Goal: Transaction & Acquisition: Purchase product/service

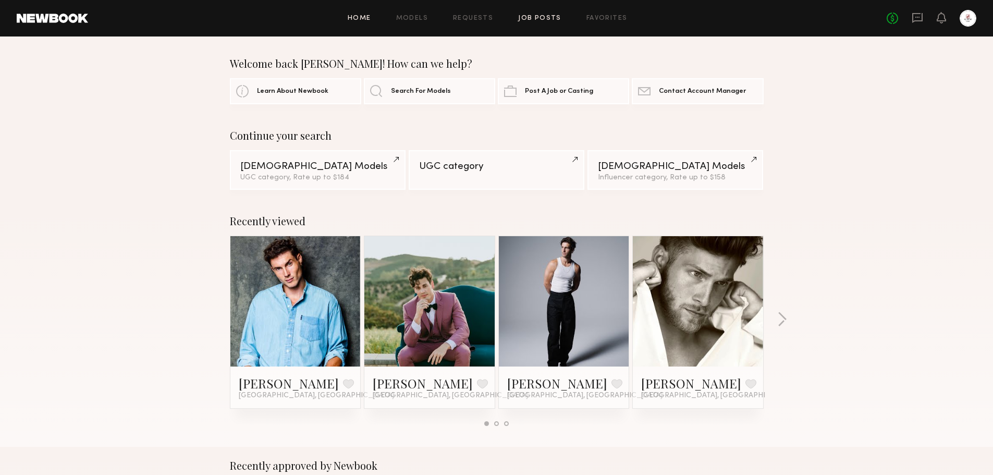
click at [548, 17] on link "Job Posts" at bounding box center [539, 18] width 43 height 7
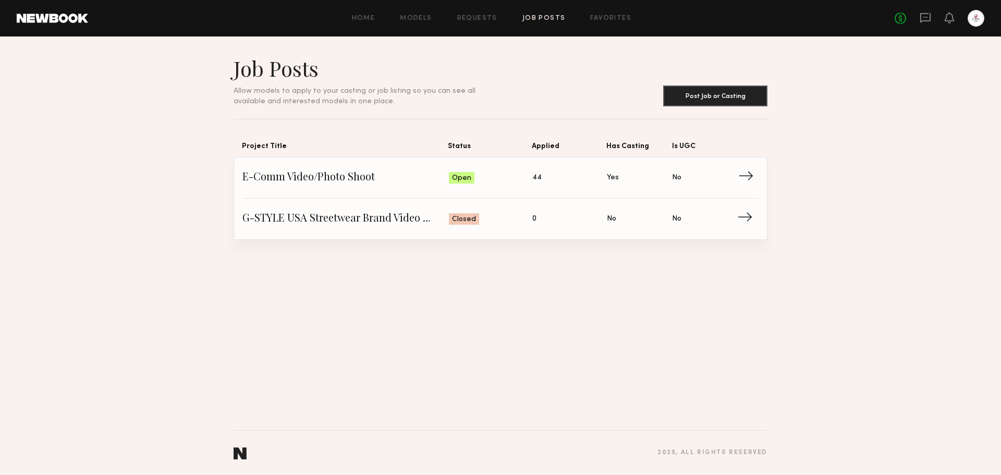
click at [750, 185] on span "→" at bounding box center [748, 178] width 21 height 16
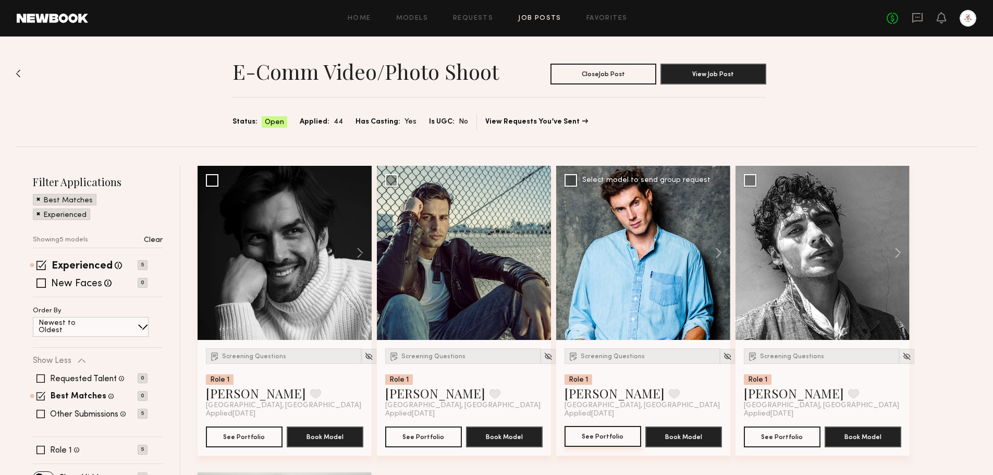
click at [604, 438] on button "See Portfolio" at bounding box center [603, 436] width 77 height 21
click at [446, 274] on div at bounding box center [464, 253] width 174 height 174
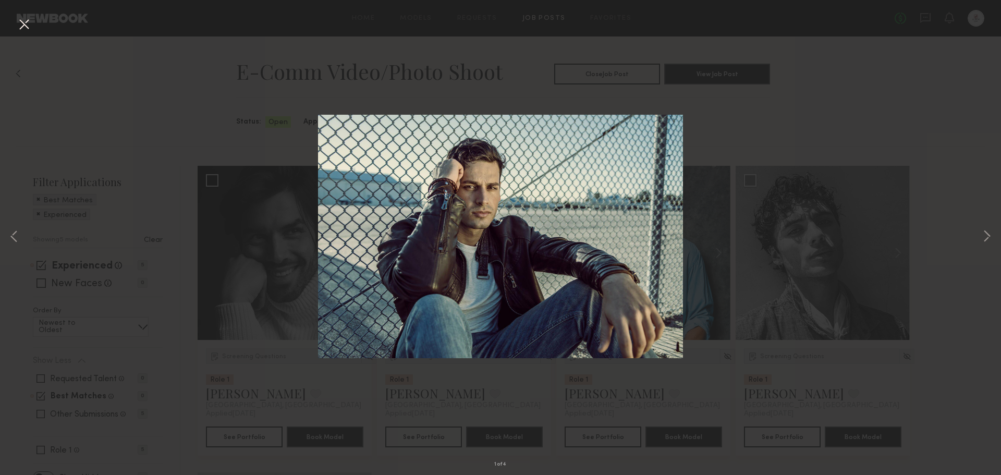
click at [734, 201] on div "1 of 4" at bounding box center [500, 237] width 1001 height 475
click at [438, 441] on div "1 of 4" at bounding box center [500, 237] width 1001 height 475
click at [23, 27] on button at bounding box center [24, 25] width 17 height 19
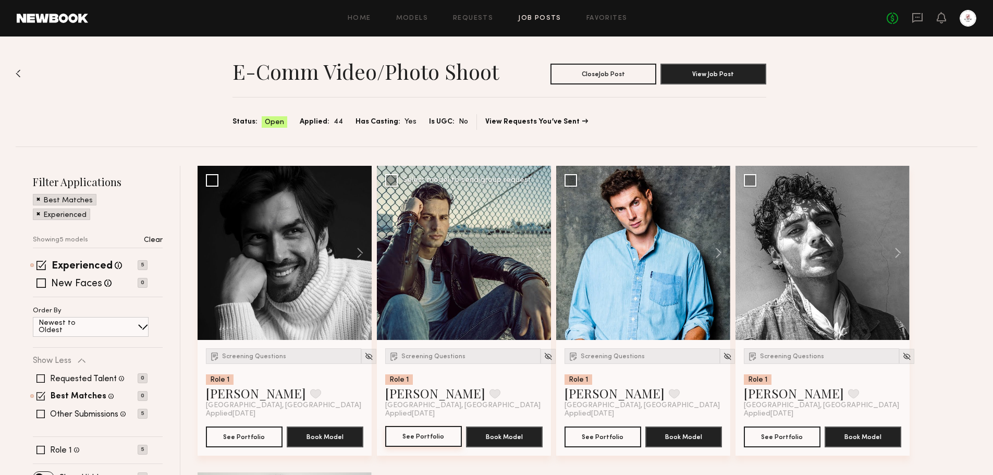
click at [439, 435] on button "See Portfolio" at bounding box center [423, 436] width 77 height 21
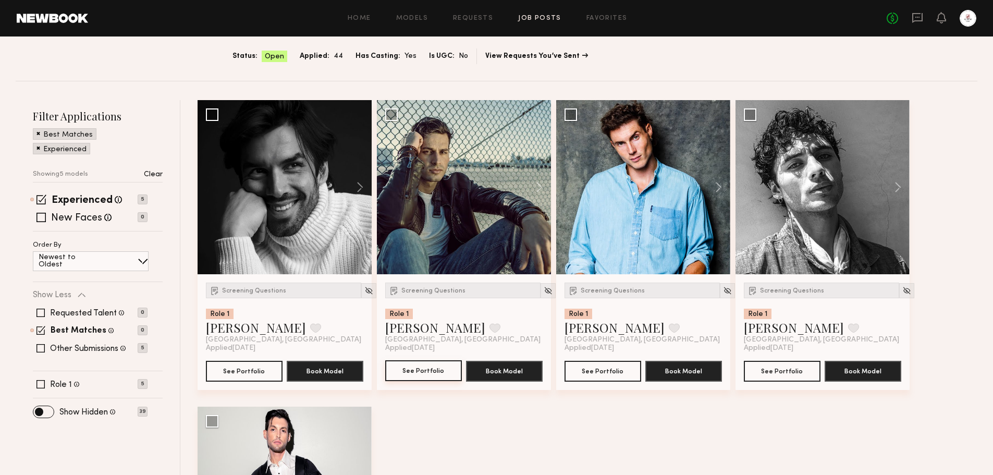
scroll to position [52, 0]
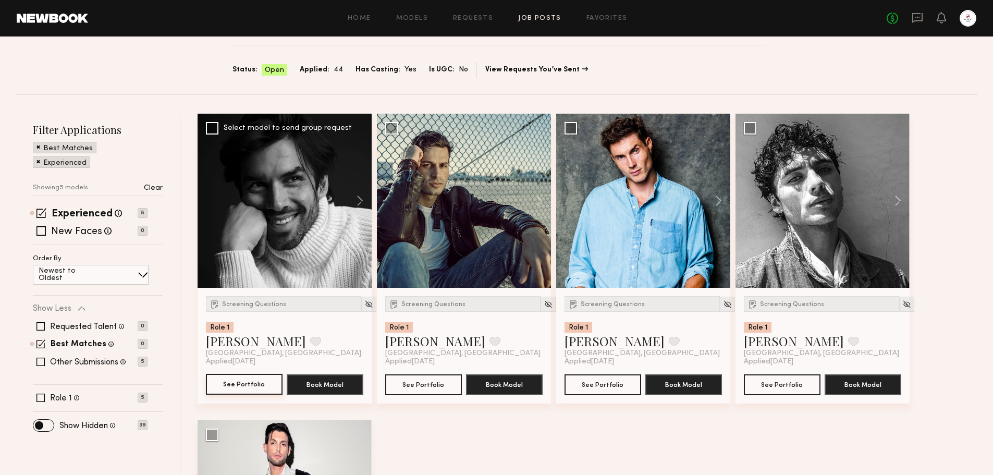
click at [264, 384] on button "See Portfolio" at bounding box center [244, 384] width 77 height 21
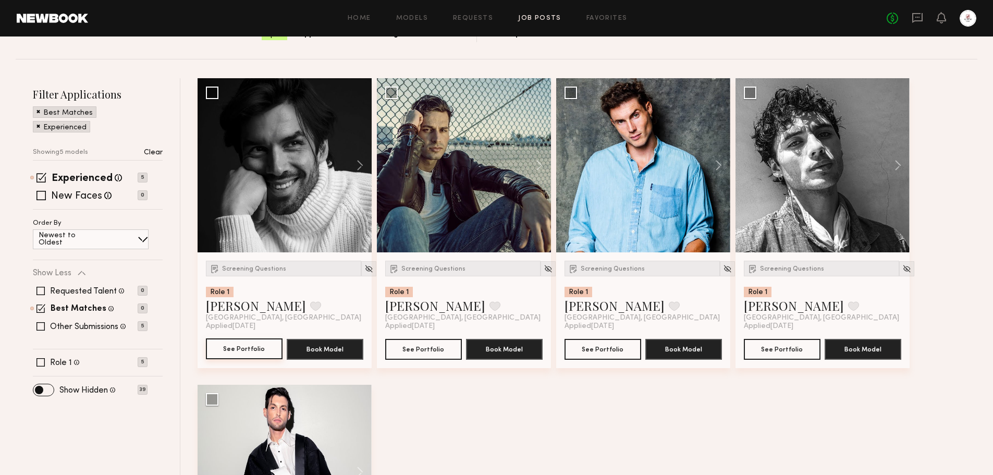
scroll to position [104, 0]
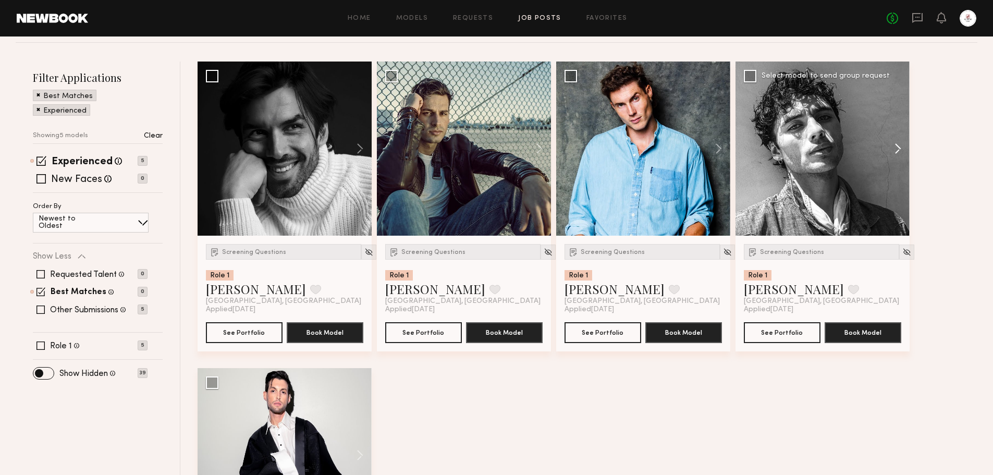
click at [901, 149] on button at bounding box center [893, 149] width 33 height 174
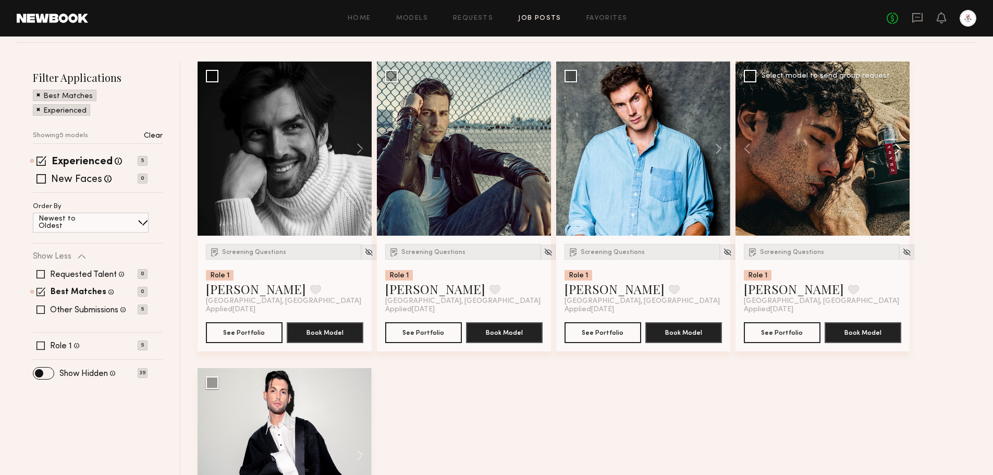
click at [901, 149] on button at bounding box center [893, 149] width 33 height 174
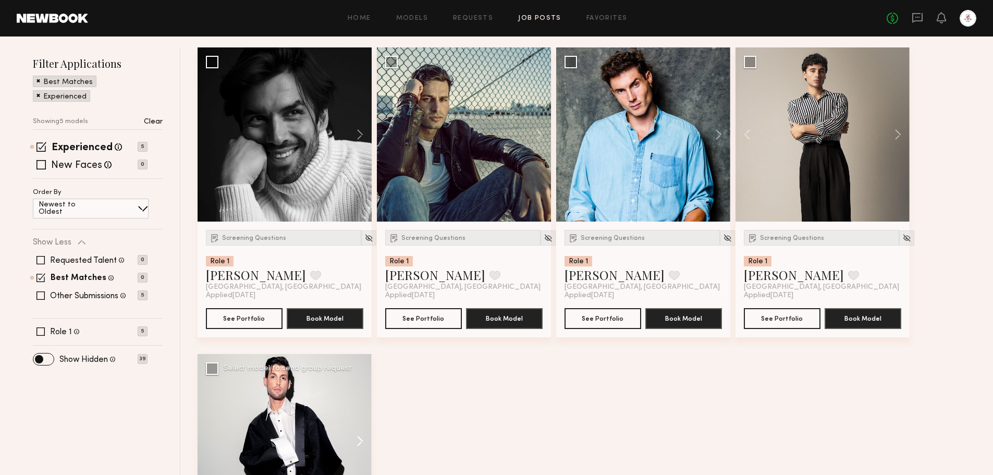
scroll to position [209, 0]
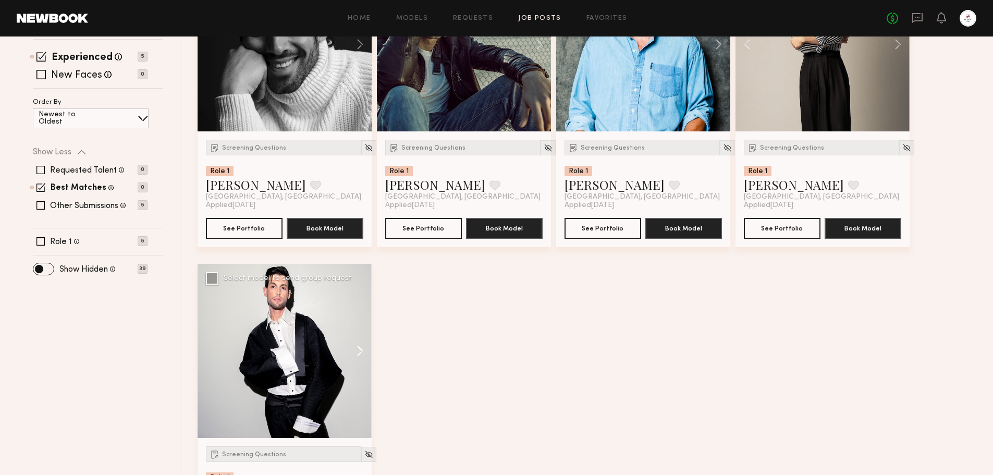
click at [360, 351] on button at bounding box center [354, 351] width 33 height 174
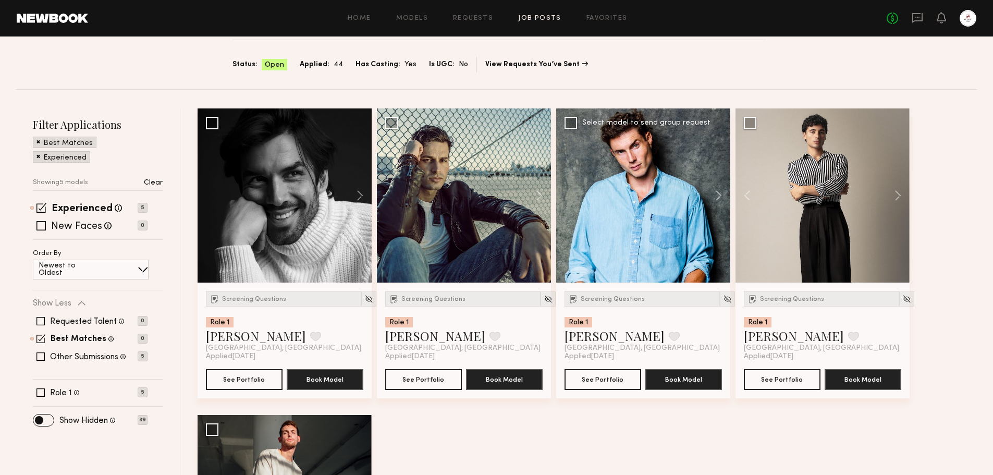
scroll to position [52, 0]
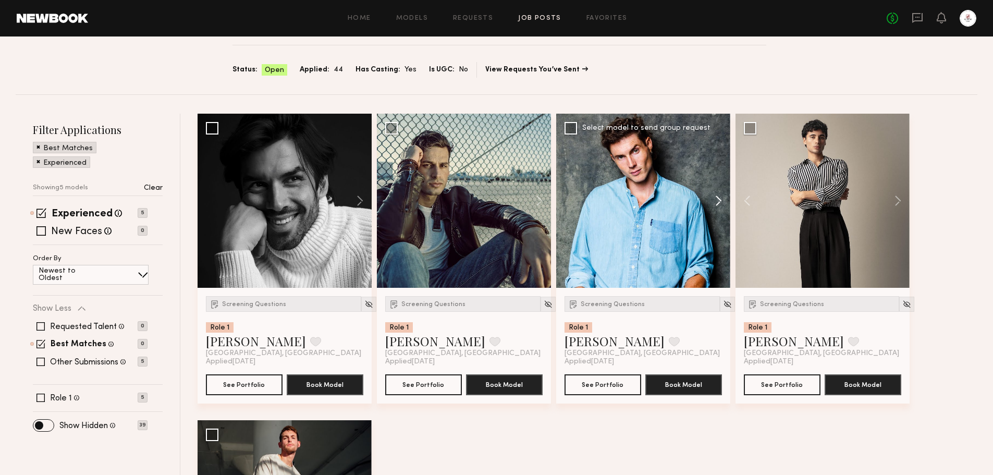
click at [719, 199] on button at bounding box center [713, 201] width 33 height 174
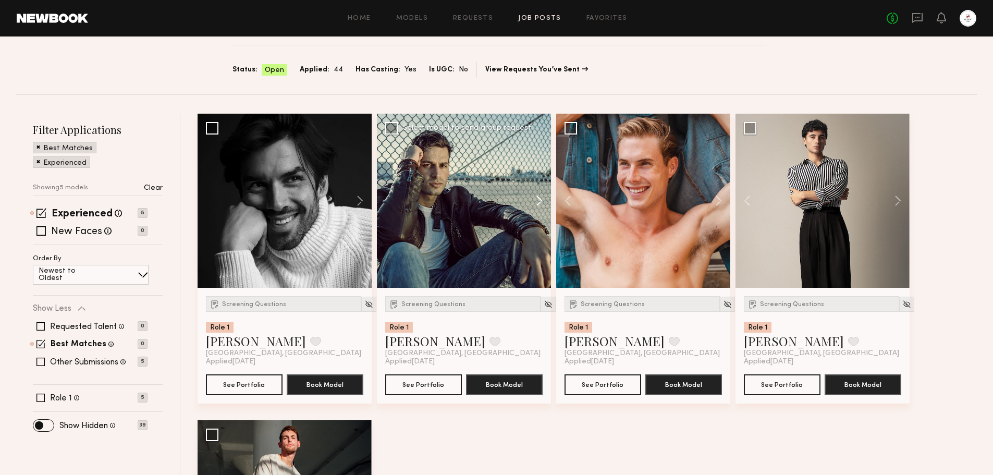
click at [540, 202] on button at bounding box center [534, 201] width 33 height 174
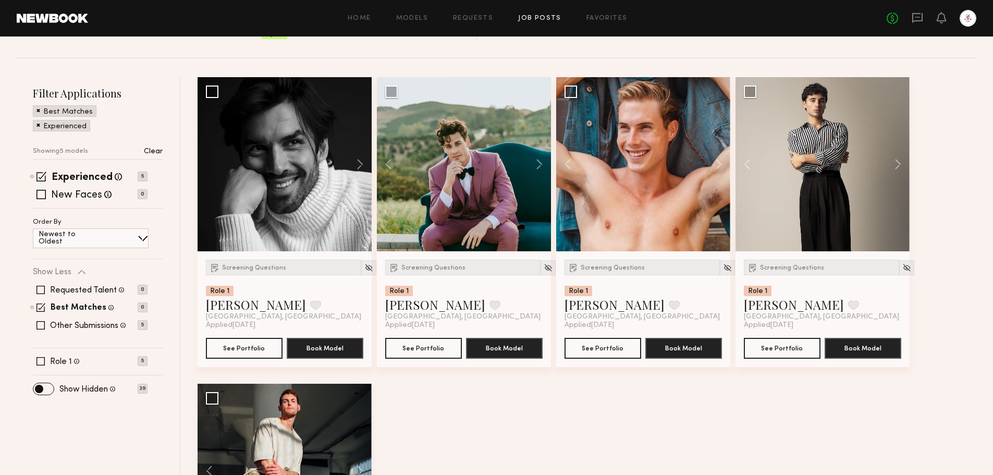
scroll to position [104, 0]
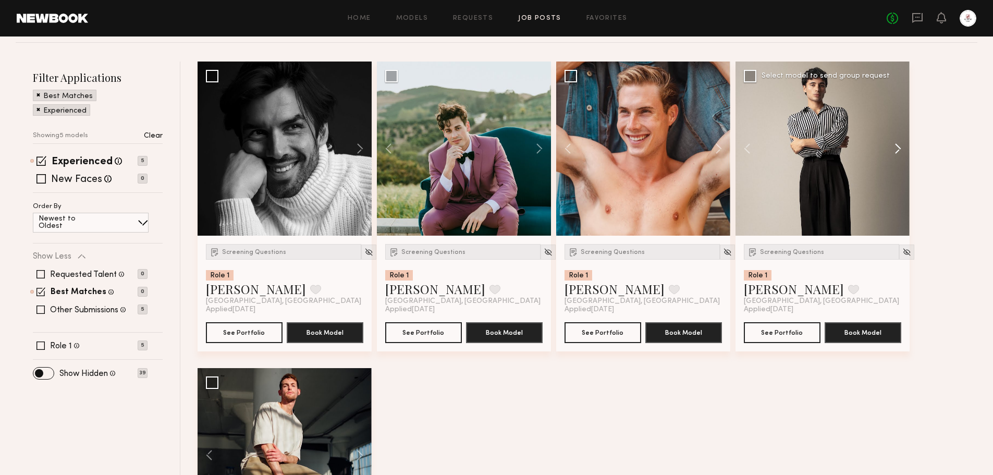
click at [901, 147] on button at bounding box center [893, 149] width 33 height 174
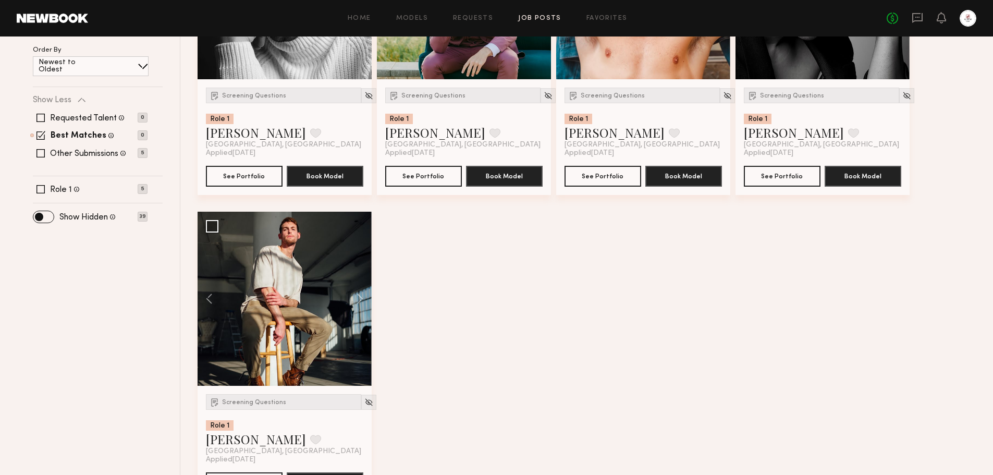
scroll to position [52, 0]
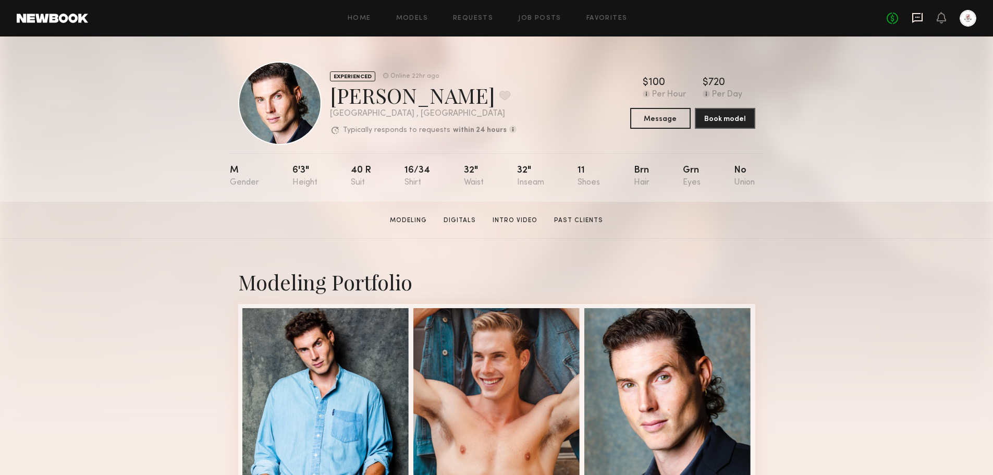
click at [921, 18] on icon at bounding box center [917, 17] width 11 height 11
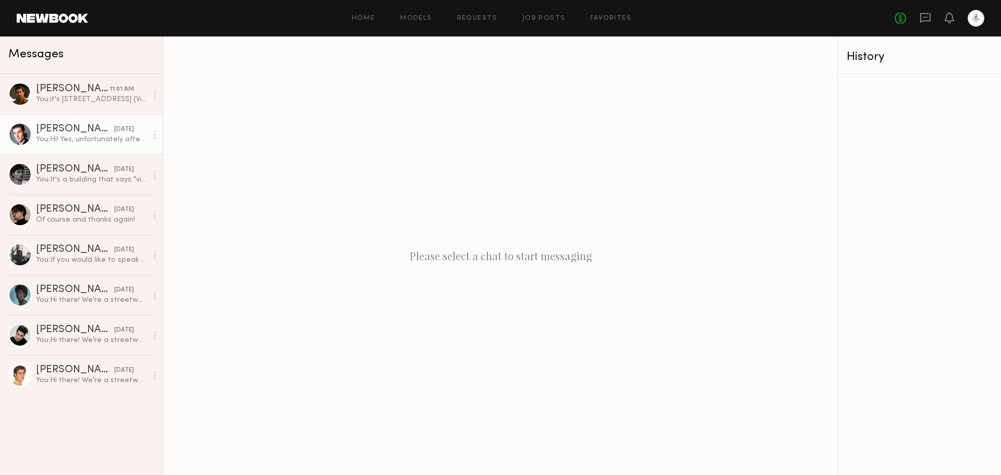
click at [83, 132] on div "Nick F." at bounding box center [75, 129] width 78 height 10
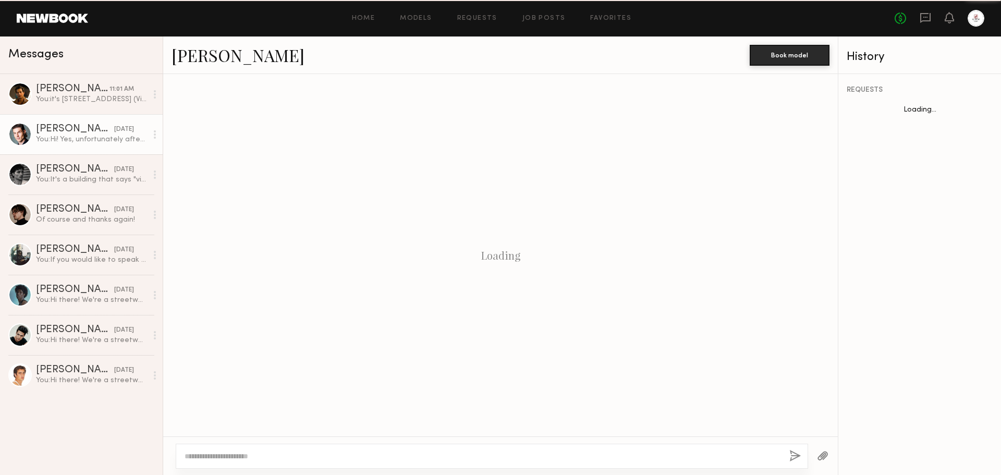
scroll to position [501, 0]
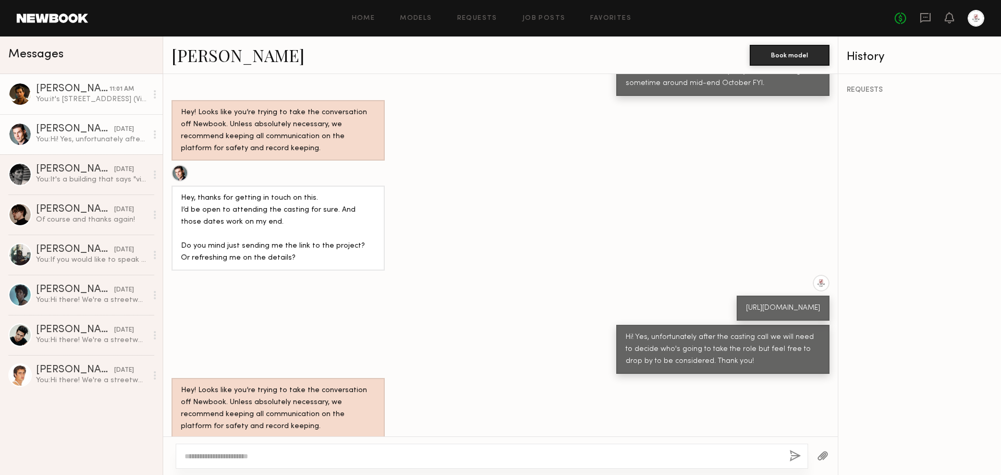
click at [91, 107] on link "Jacobo F. 11:01 AM You: it's 936 E 31st St. LA CA 90011 (Victorious/G-Style USA…" at bounding box center [81, 94] width 163 height 40
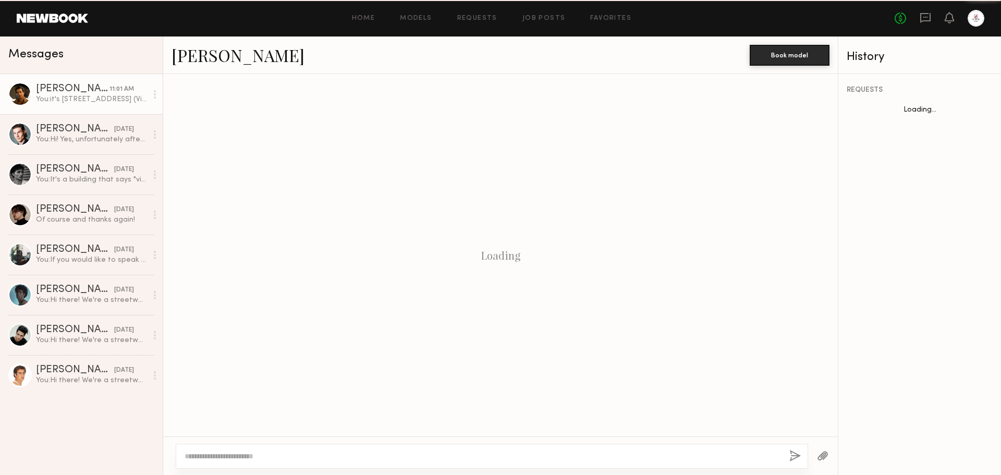
scroll to position [638, 0]
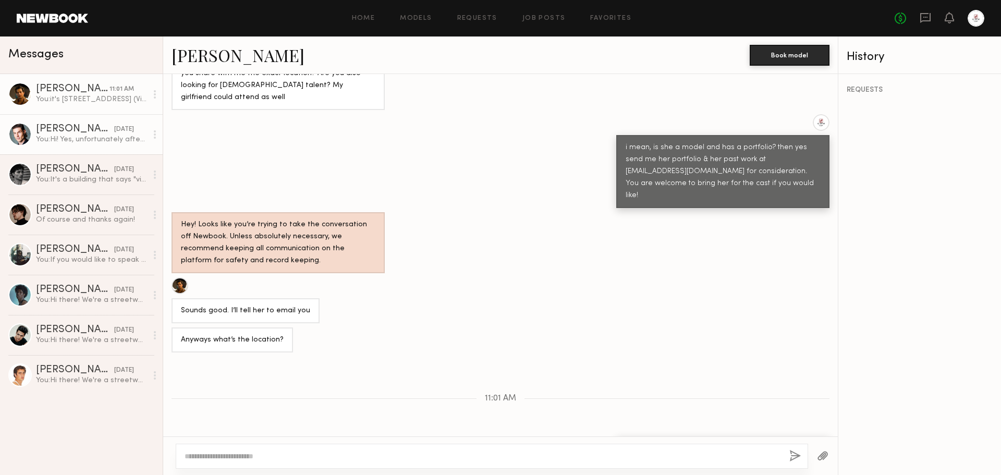
click at [64, 128] on div "Nick F." at bounding box center [75, 129] width 78 height 10
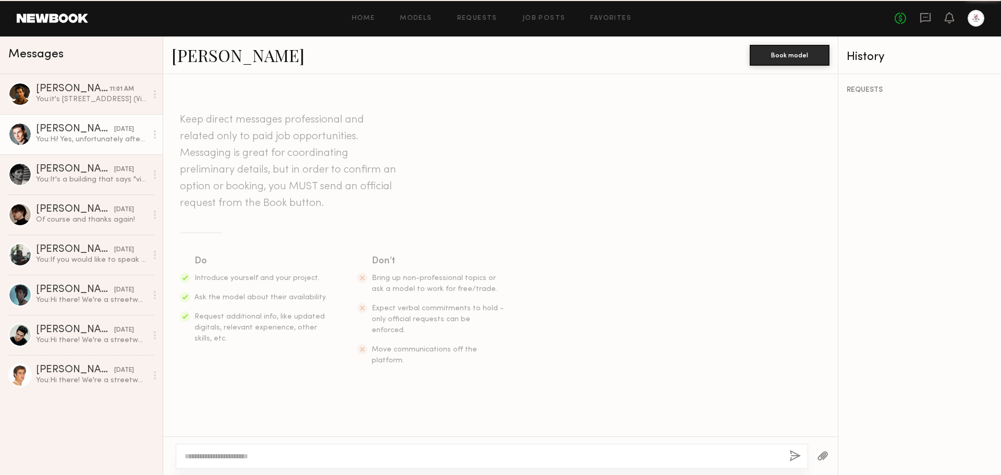
scroll to position [501, 0]
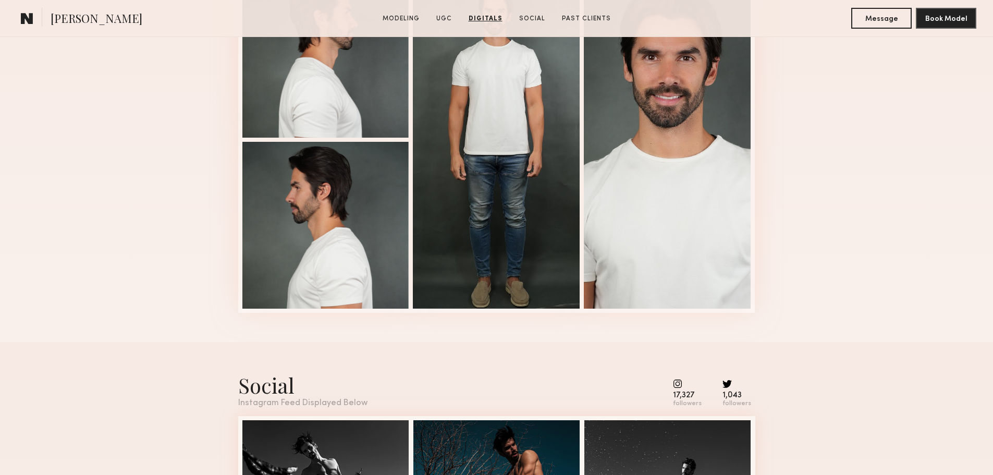
scroll to position [2086, 0]
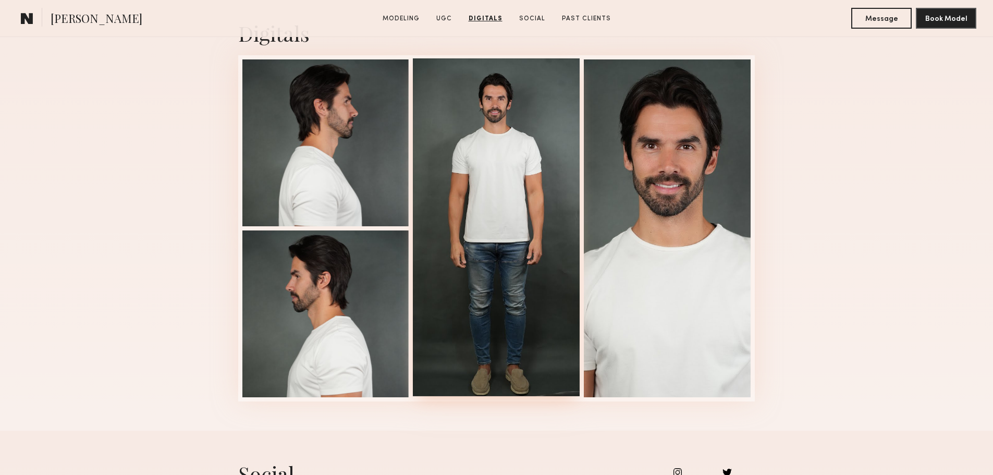
click at [523, 307] on div at bounding box center [496, 227] width 167 height 338
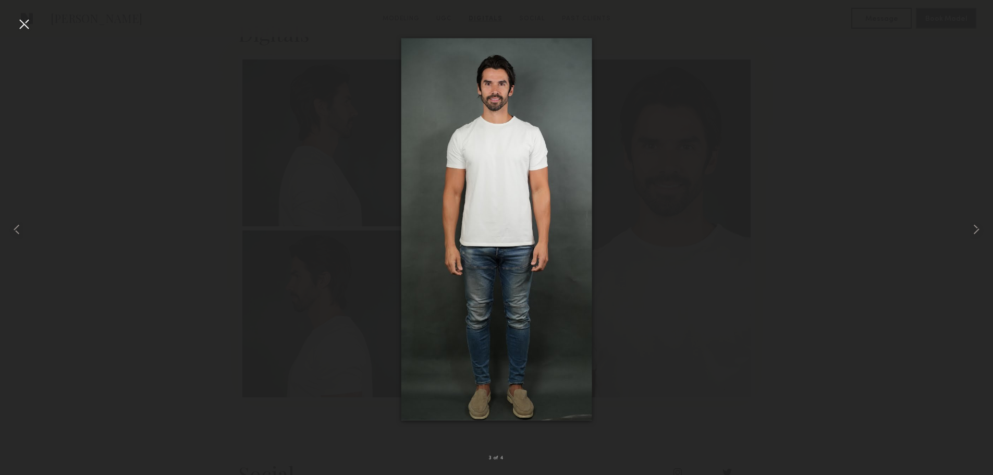
click at [26, 27] on div at bounding box center [24, 24] width 17 height 17
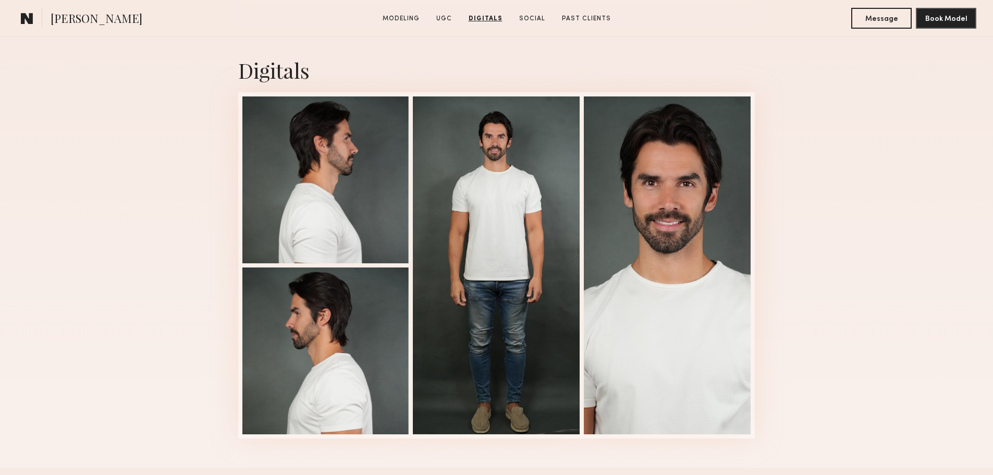
scroll to position [1929, 0]
